Goal: Transaction & Acquisition: Purchase product/service

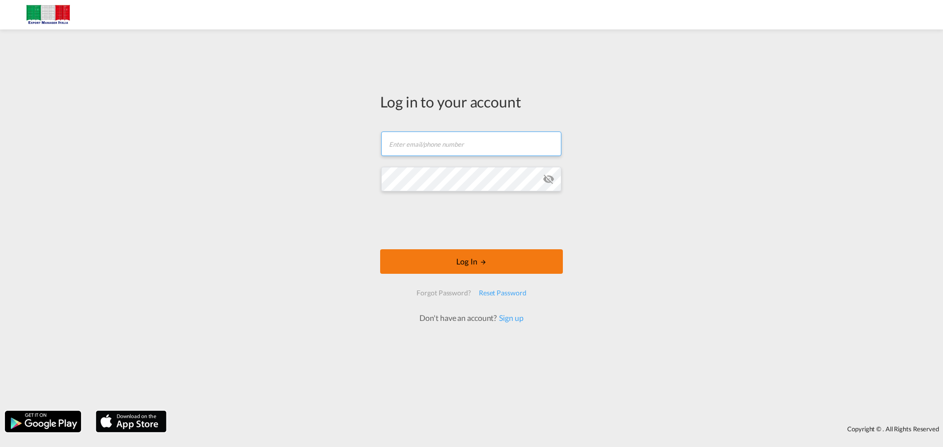
type input "[EMAIL_ADDRESS][DOMAIN_NAME]"
click at [466, 266] on button "Log In" at bounding box center [471, 262] width 183 height 25
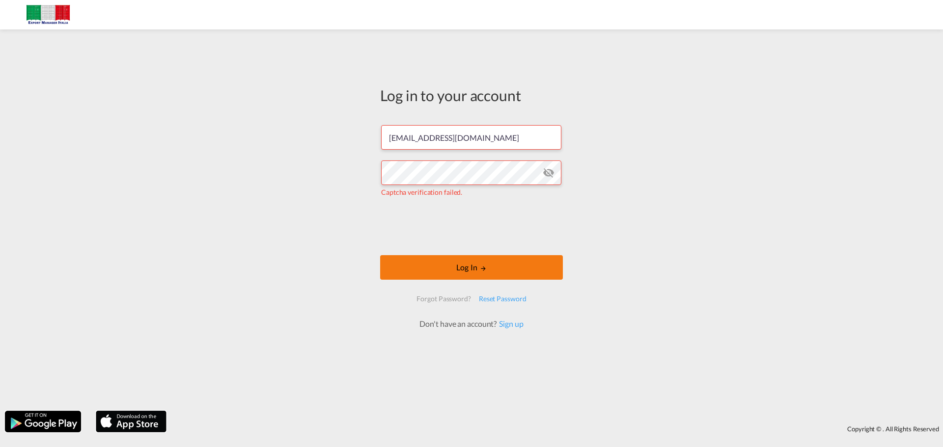
click at [471, 263] on button "Log In" at bounding box center [471, 267] width 183 height 25
click at [468, 271] on button "Log In" at bounding box center [471, 267] width 183 height 25
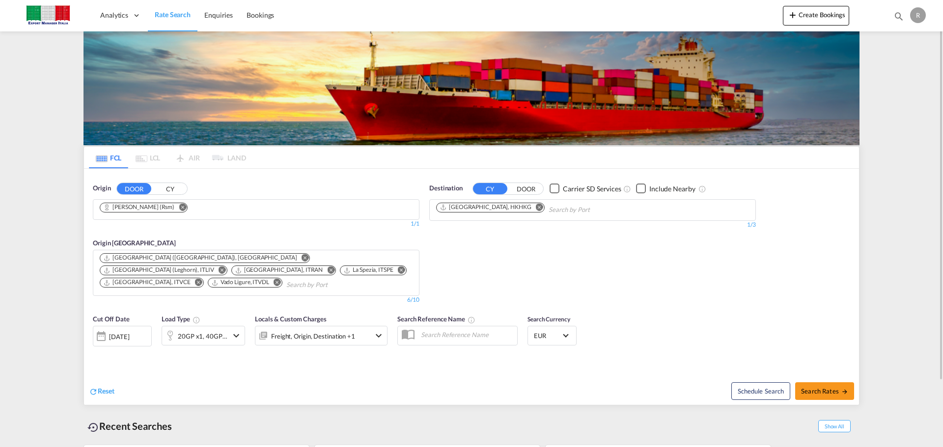
click at [179, 206] on md-icon "Remove" at bounding box center [182, 206] width 7 height 7
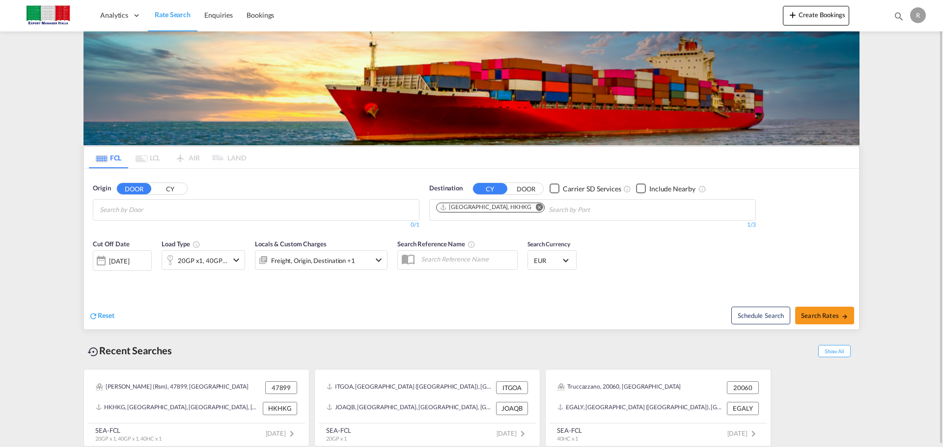
click at [165, 206] on input "Chips input." at bounding box center [146, 210] width 93 height 16
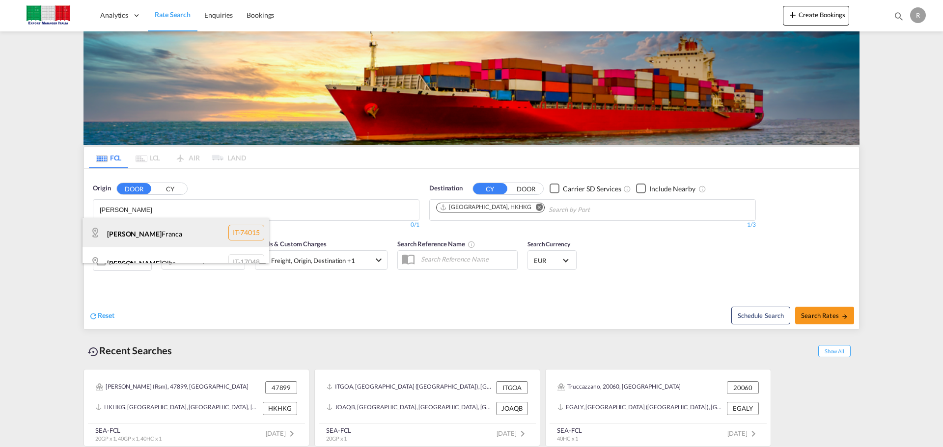
type input "[PERSON_NAME]"
click at [158, 230] on div "[PERSON_NAME] IT-74015" at bounding box center [176, 232] width 187 height 29
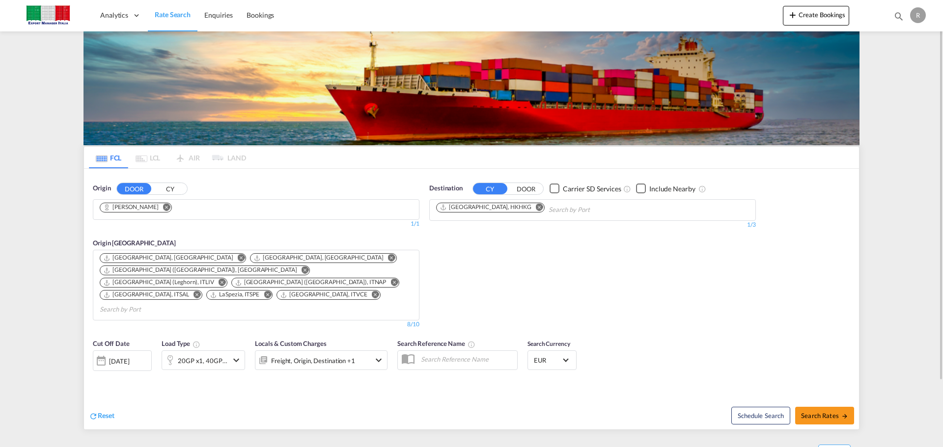
click at [536, 207] on md-icon "Remove" at bounding box center [539, 206] width 7 height 7
click at [486, 219] on body "Analytics Dashboard Rate Search Enquiries Bookings Analytics" at bounding box center [471, 223] width 943 height 447
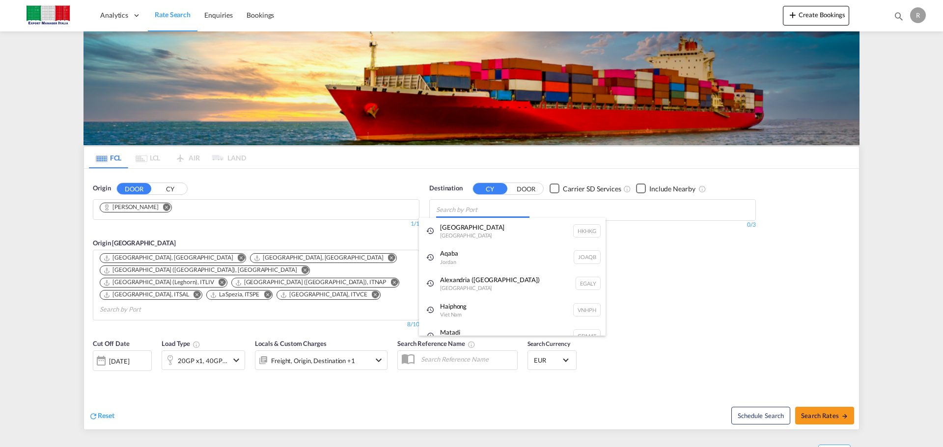
drag, startPoint x: 487, startPoint y: 219, endPoint x: 492, endPoint y: 214, distance: 6.9
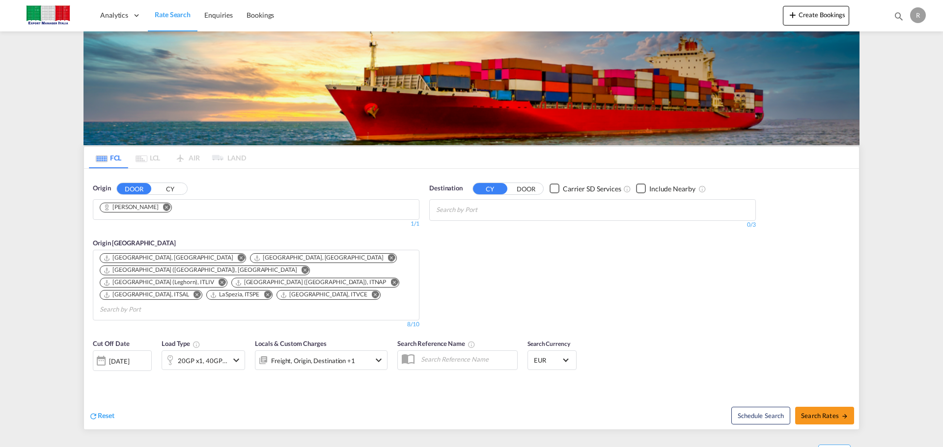
click at [493, 213] on body "Analytics Dashboard Rate Search Enquiries Bookings Analytics" at bounding box center [471, 223] width 943 height 447
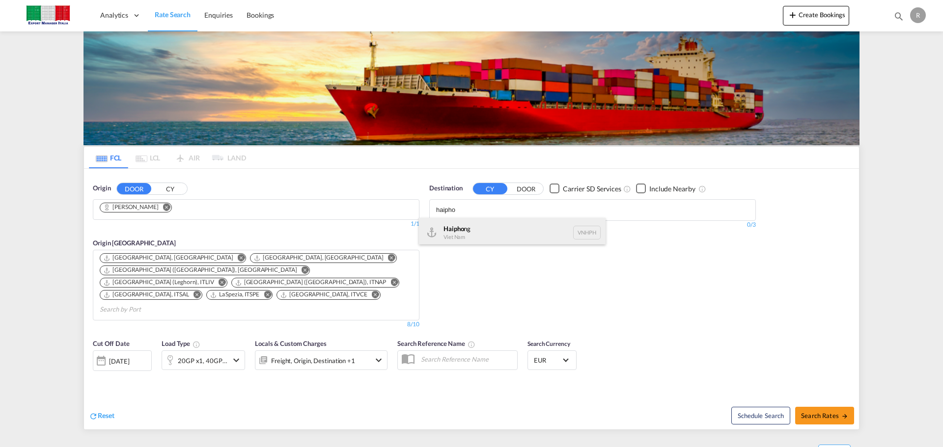
type input "haipho"
click at [486, 227] on div "Haipho ng Viet Nam VNHPH" at bounding box center [512, 232] width 187 height 29
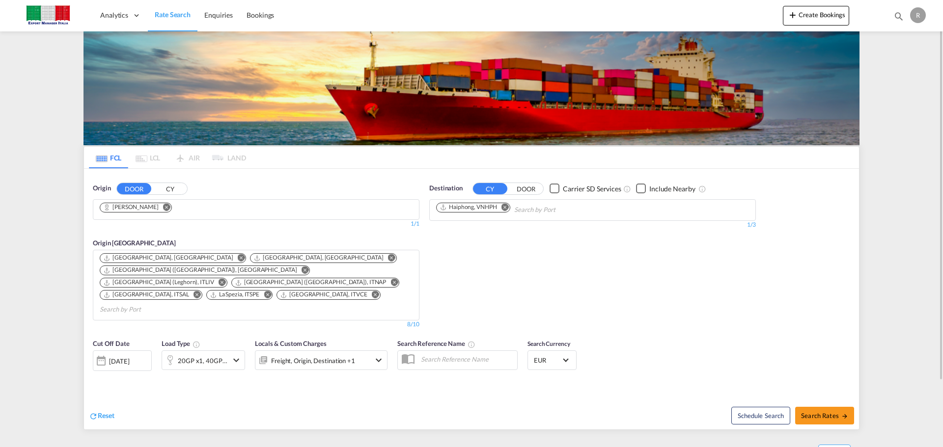
click at [240, 355] on md-icon "icon-chevron-down" at bounding box center [236, 361] width 12 height 12
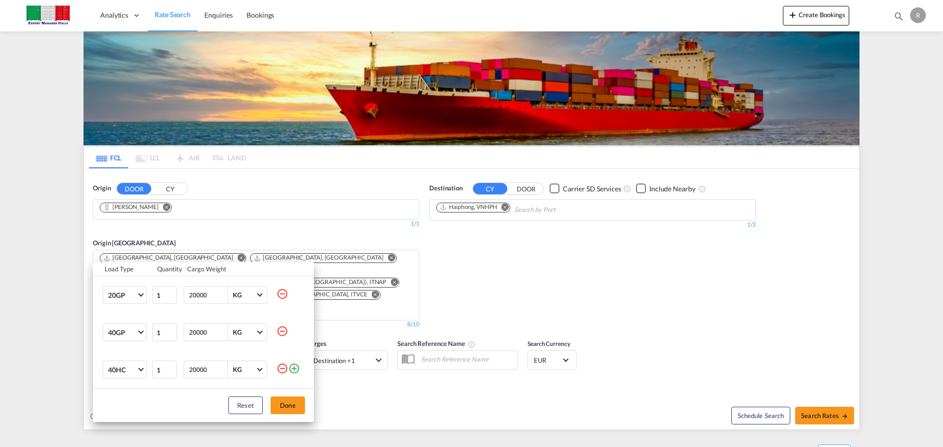
click at [285, 371] on md-icon "icon-minus-circle-outline" at bounding box center [283, 369] width 12 height 12
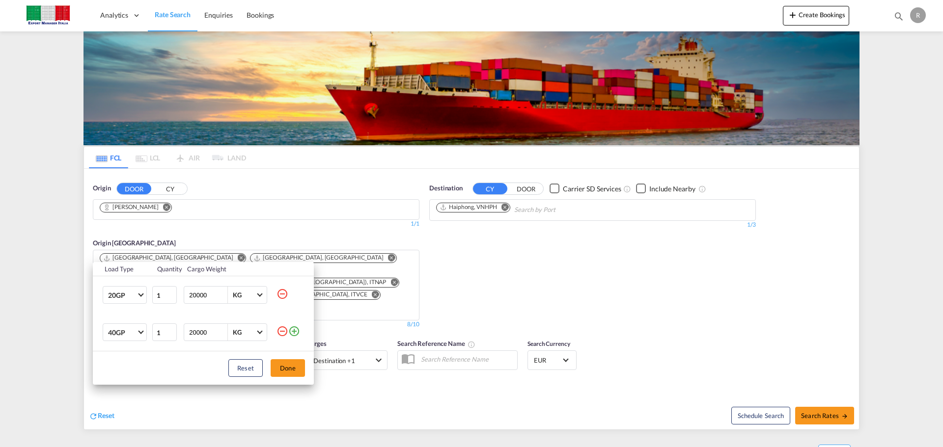
click at [278, 295] on md-icon "icon-minus-circle-outline" at bounding box center [283, 294] width 12 height 12
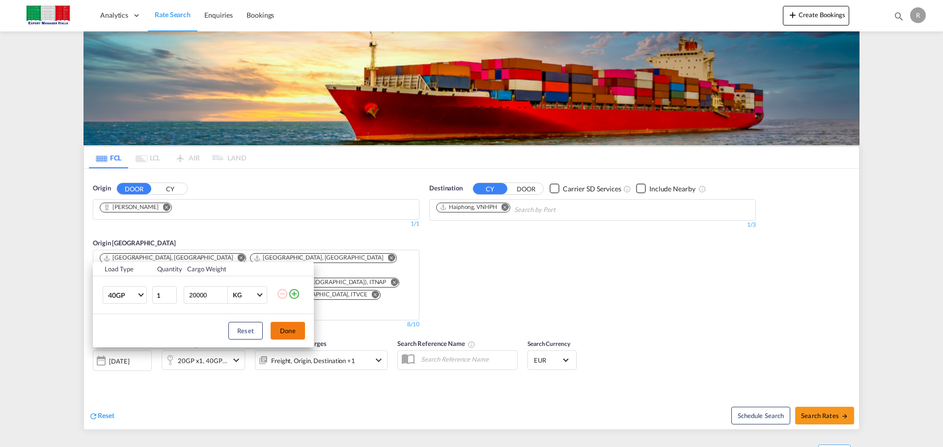
click at [282, 332] on button "Done" at bounding box center [288, 331] width 34 height 18
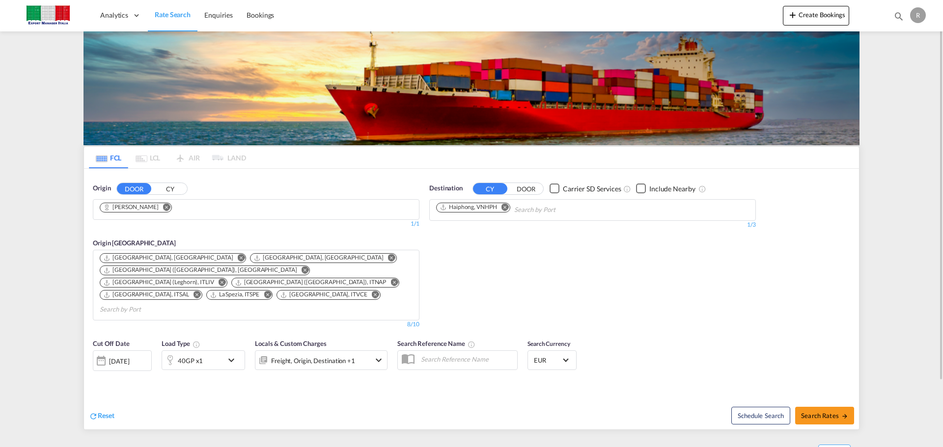
click at [356, 351] on div "Freight, Origin, Destination +1" at bounding box center [307, 361] width 105 height 20
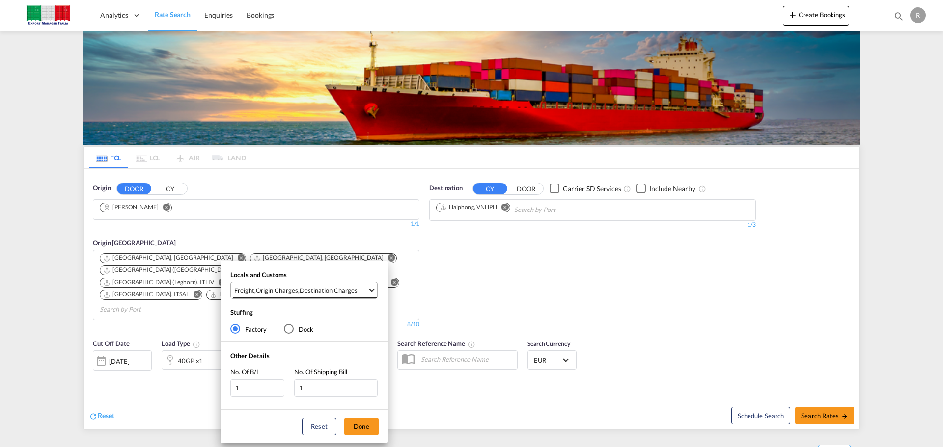
click at [362, 291] on span "Freight , Origin Charges , Destination Charges" at bounding box center [300, 290] width 133 height 9
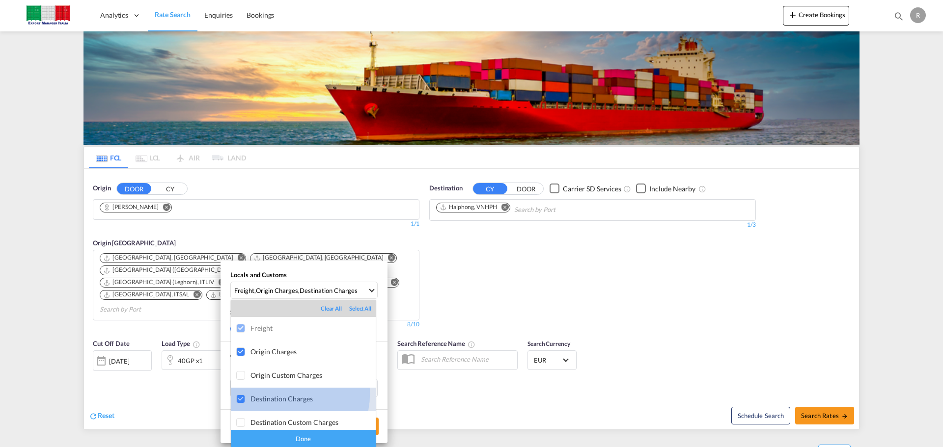
click at [287, 395] on div "Destination Charges" at bounding box center [312, 399] width 125 height 8
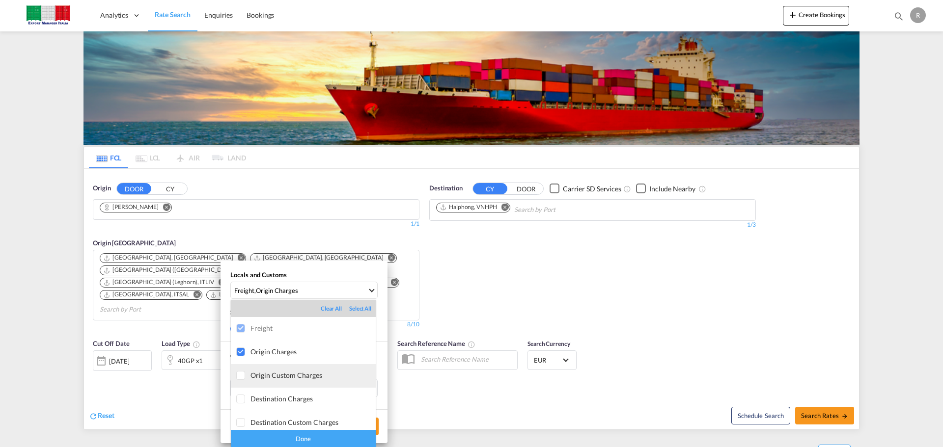
click at [328, 372] on div "Origin Custom Charges" at bounding box center [312, 375] width 125 height 8
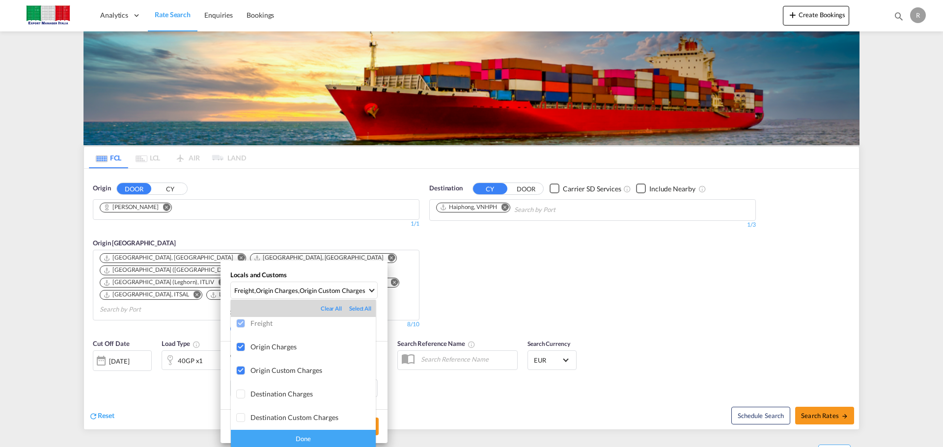
click at [341, 440] on div "Done" at bounding box center [303, 438] width 145 height 17
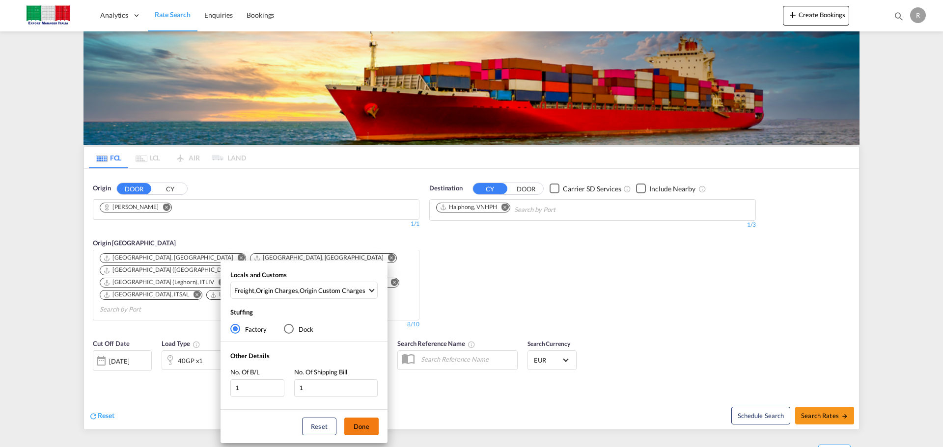
click at [354, 428] on button "Done" at bounding box center [361, 427] width 34 height 18
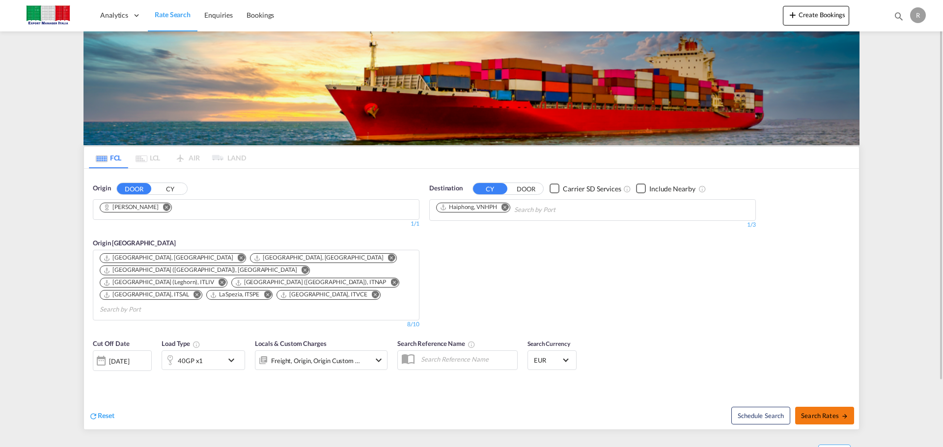
click at [819, 407] on button "Search Rates" at bounding box center [824, 416] width 59 height 18
type input "[PERSON_NAME] to VNHPH / [DATE]"
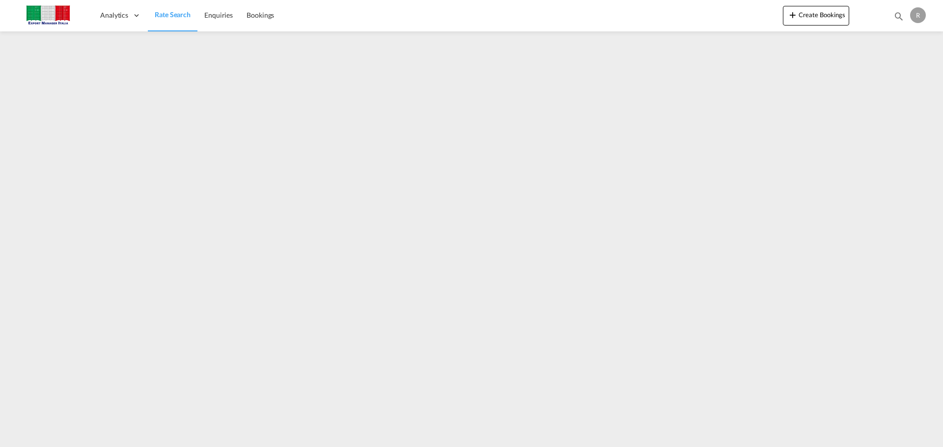
click at [920, 16] on div "R" at bounding box center [918, 15] width 16 height 16
click at [911, 45] on button "My Profile" at bounding box center [907, 43] width 64 height 20
